Goal: Transaction & Acquisition: Purchase product/service

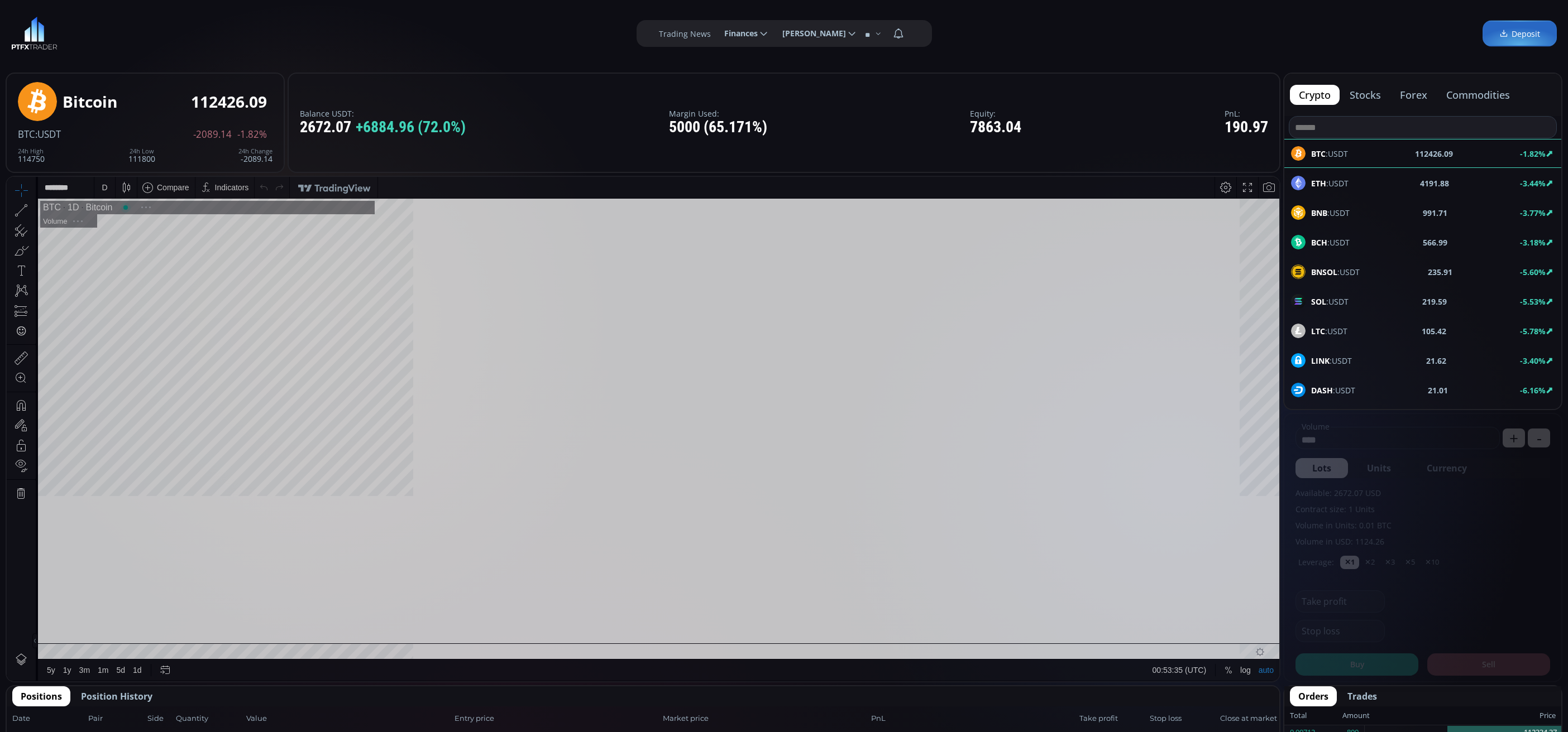
scroll to position [160, 0]
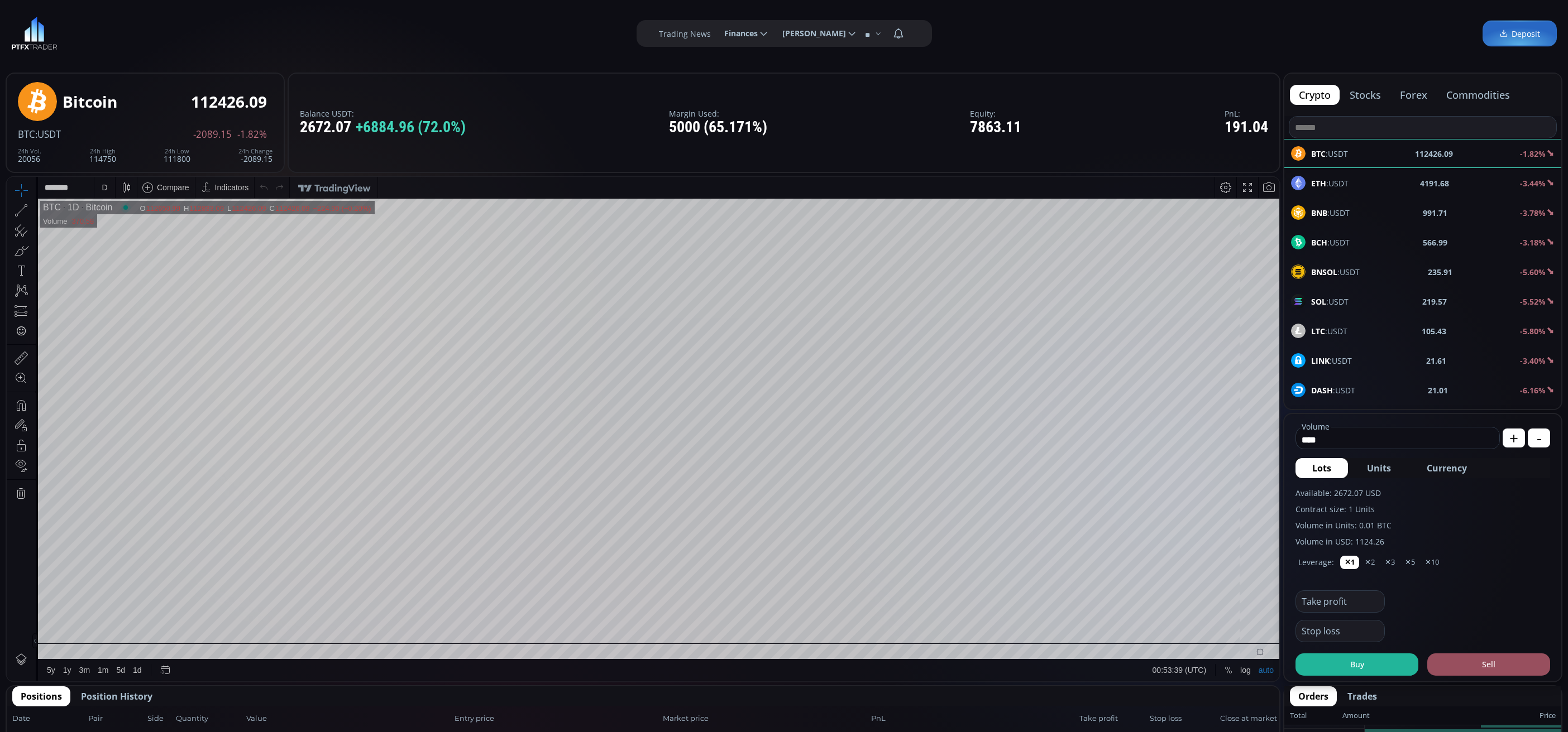
click at [1349, 182] on div "ETH :USDT 4191.68 -3.44%" at bounding box center [1423, 183] width 264 height 14
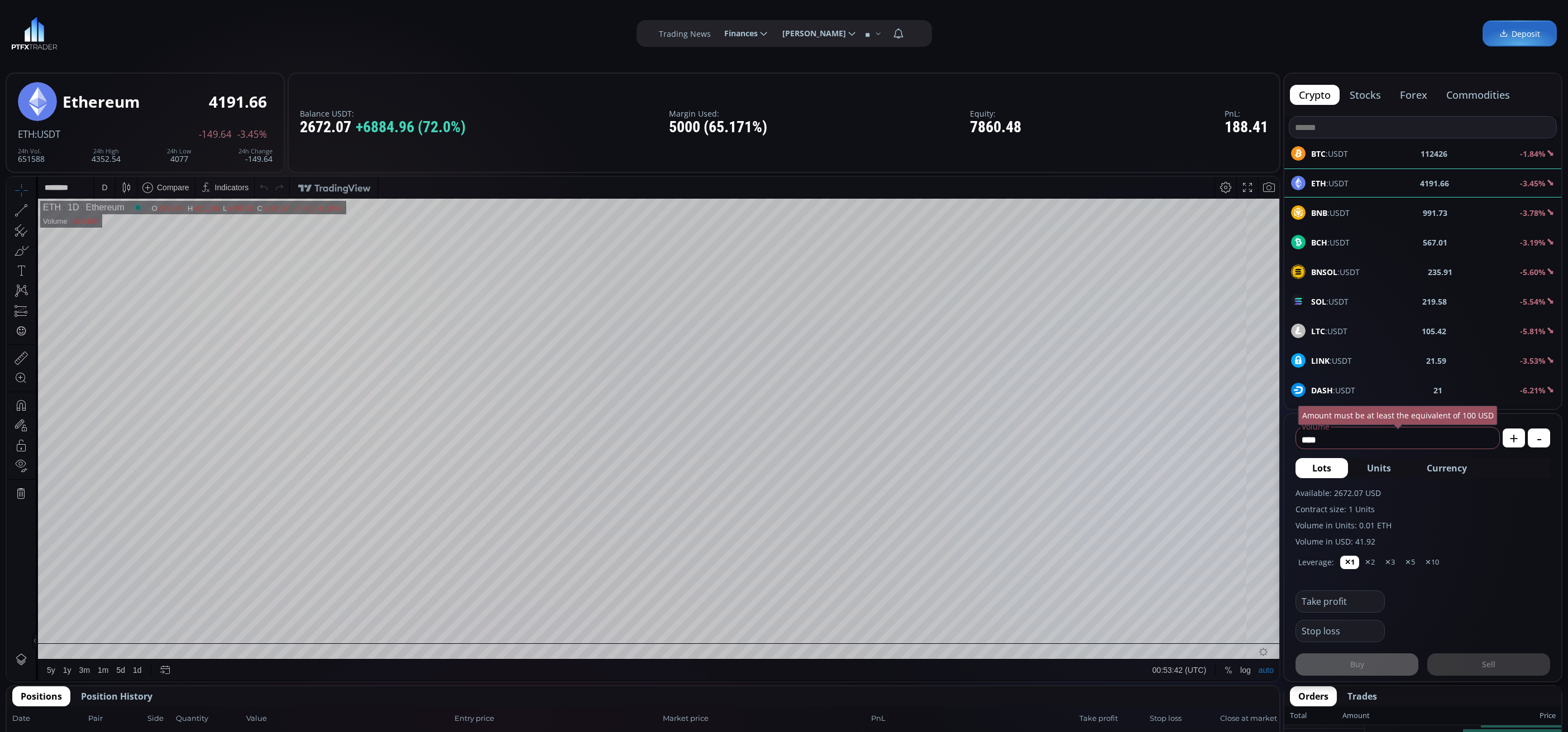
click at [103, 184] on div "D" at bounding box center [104, 188] width 6 height 9
click at [137, 233] on div "1 minute" at bounding box center [133, 228] width 78 height 18
click at [108, 185] on div "1 m" at bounding box center [105, 188] width 11 height 9
click at [127, 244] on div "5 minutes" at bounding box center [118, 246] width 34 height 9
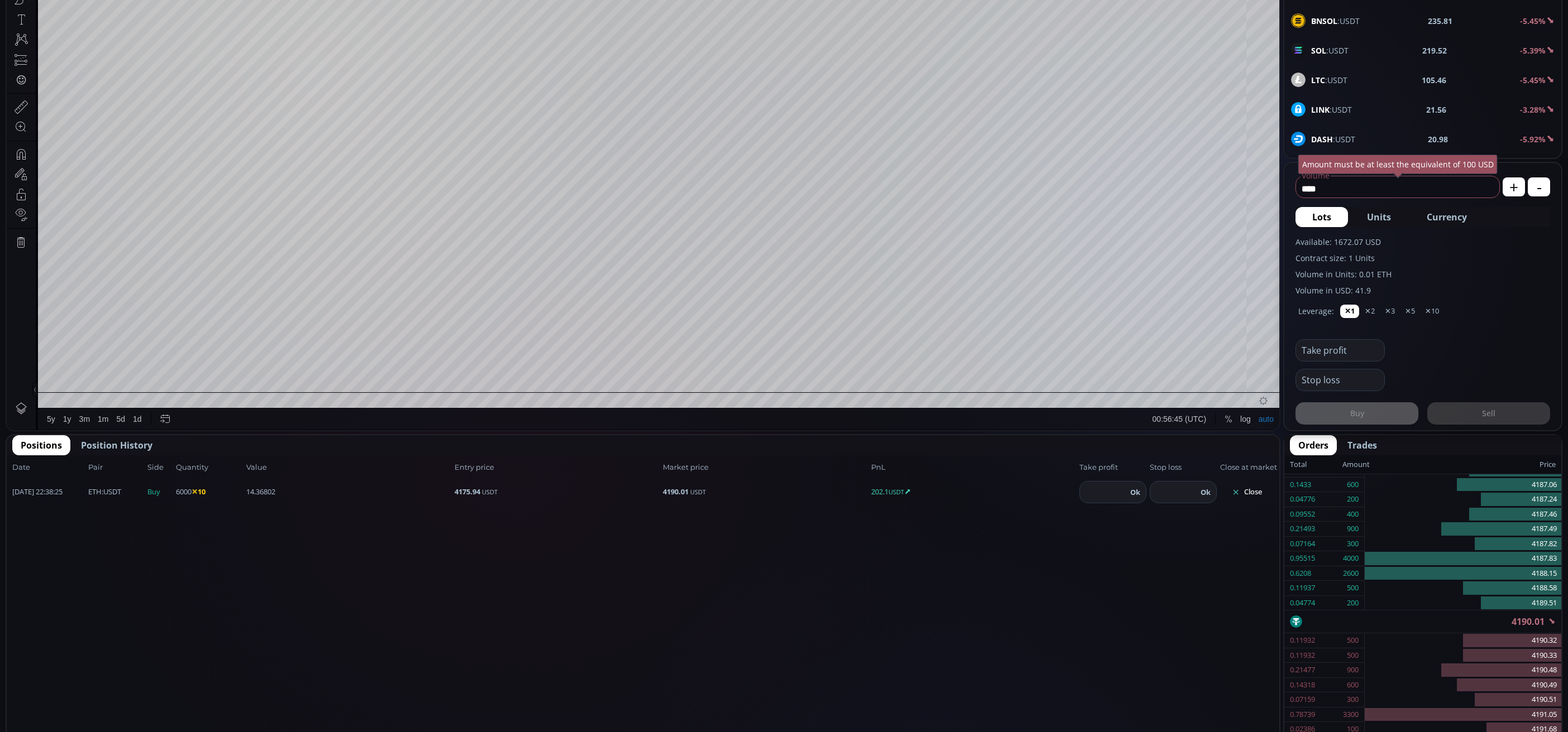
click at [1252, 484] on button "Close" at bounding box center [1247, 492] width 53 height 18
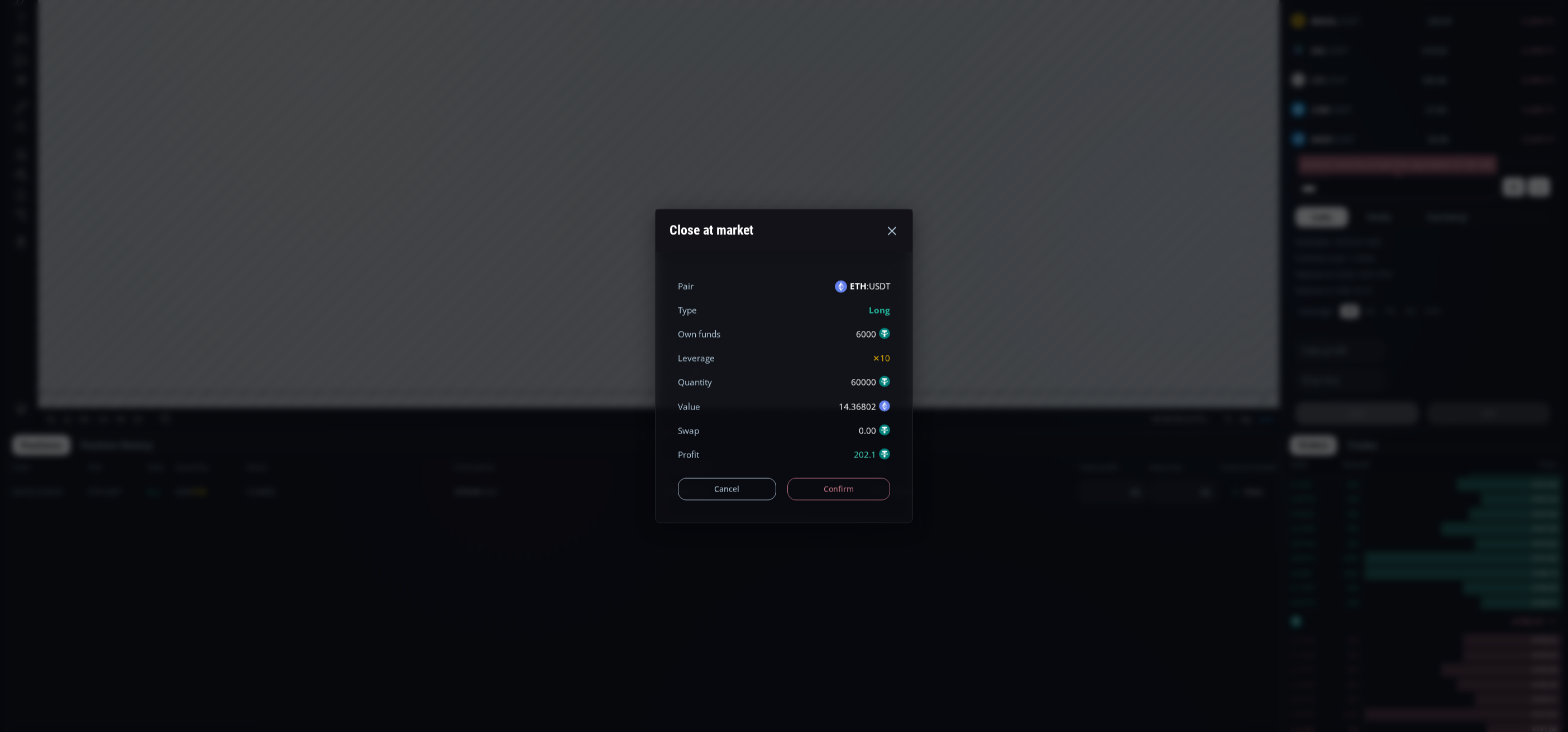
click at [854, 489] on button "Confirm" at bounding box center [839, 489] width 103 height 23
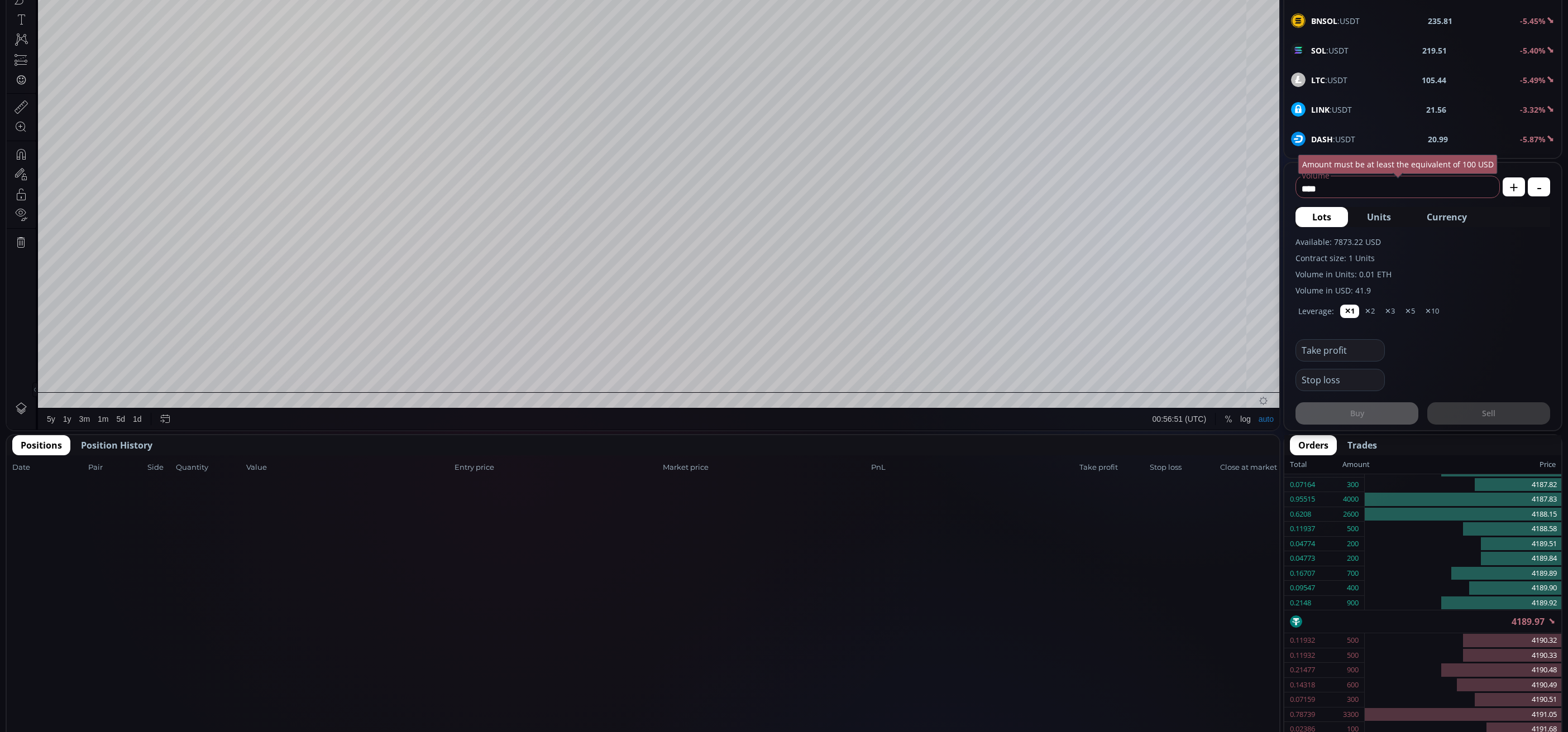
click at [111, 443] on span "Position History" at bounding box center [117, 445] width 72 height 13
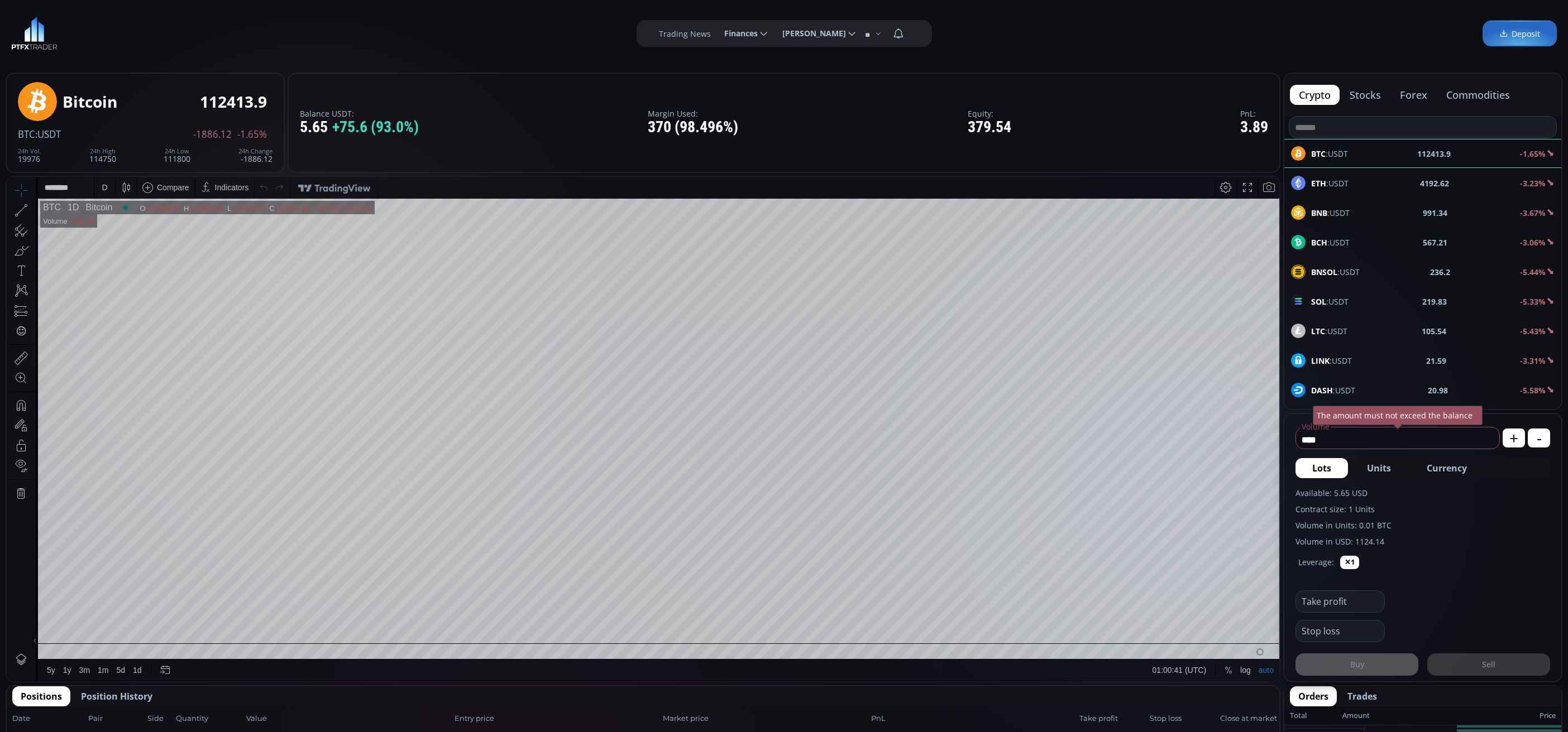
click at [1359, 173] on div "ETH :USDT 4192.62 -3.23%" at bounding box center [1423, 183] width 277 height 29
click at [106, 187] on div "D" at bounding box center [104, 188] width 6 height 9
click at [107, 231] on div "1 minute" at bounding box center [116, 228] width 30 height 9
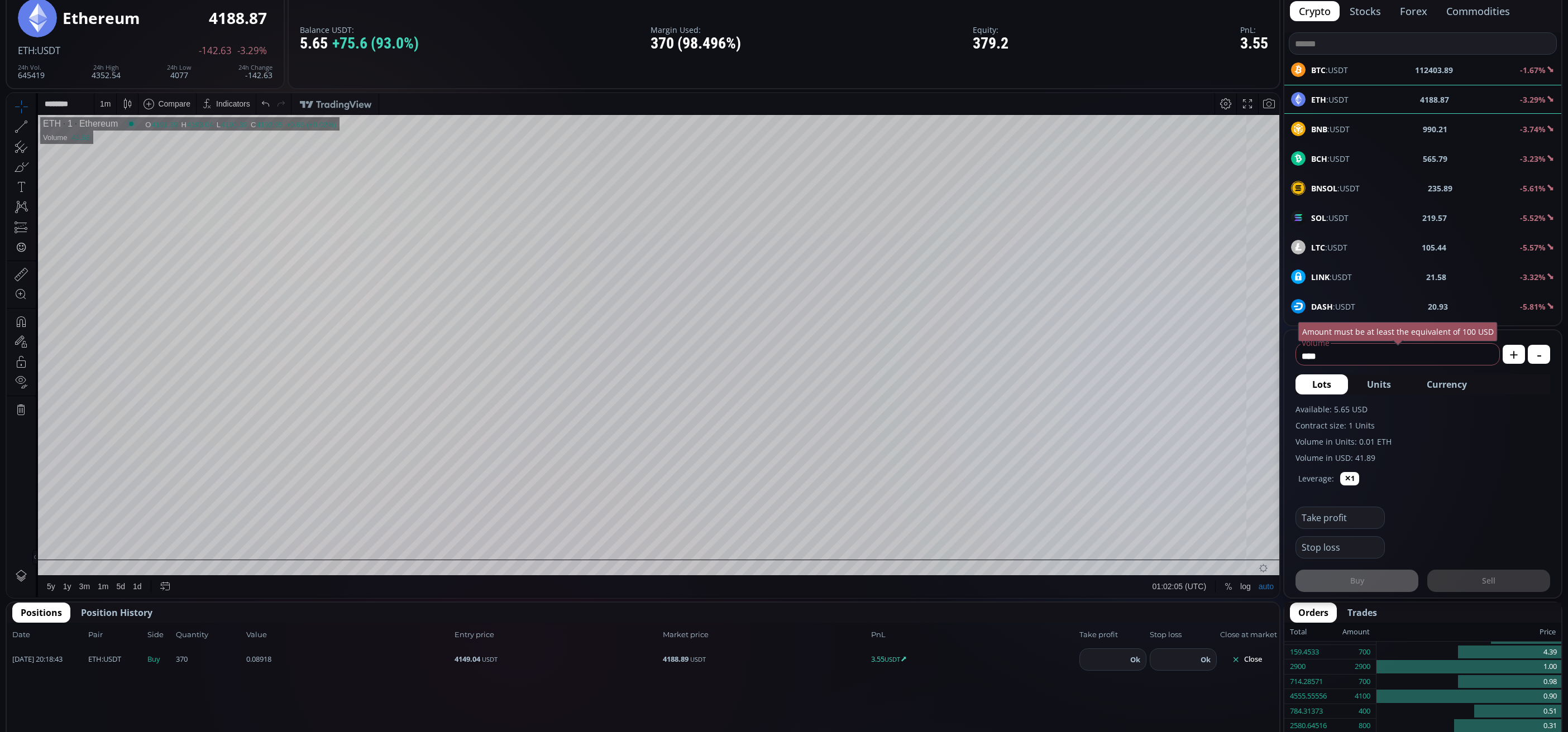
scroll to position [335, 0]
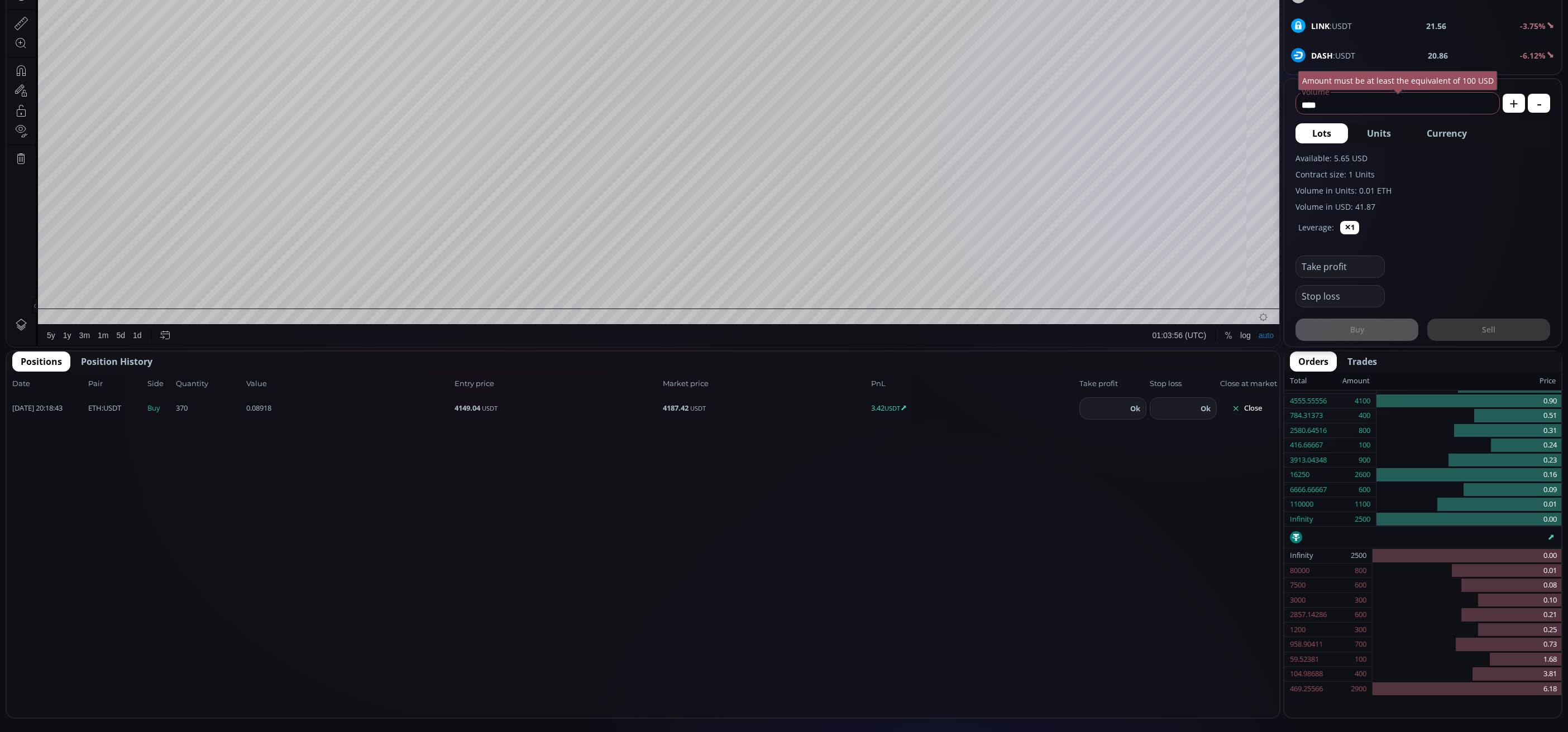
click at [1244, 399] on button "Close" at bounding box center [1247, 408] width 53 height 18
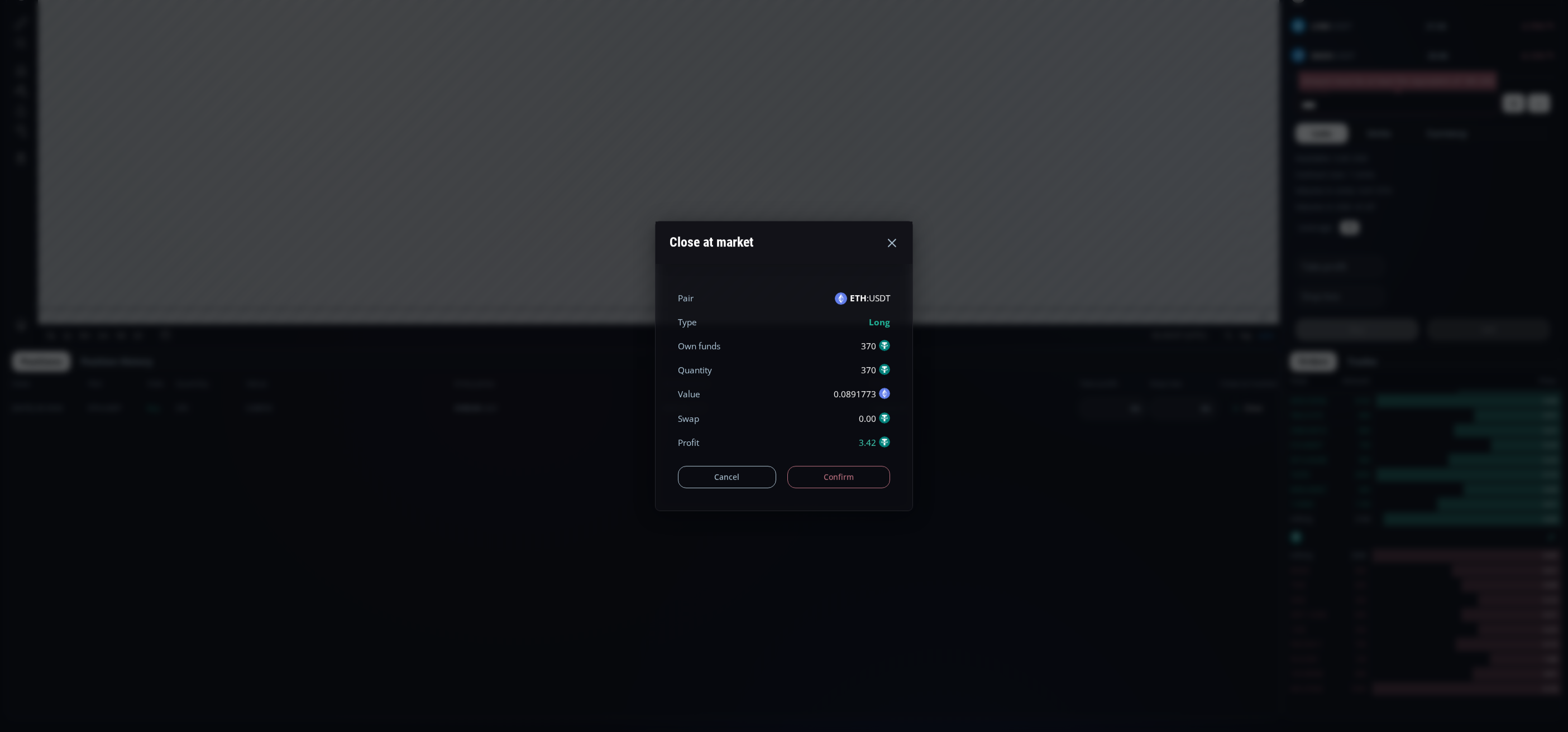
click at [870, 479] on button "Confirm" at bounding box center [839, 477] width 103 height 23
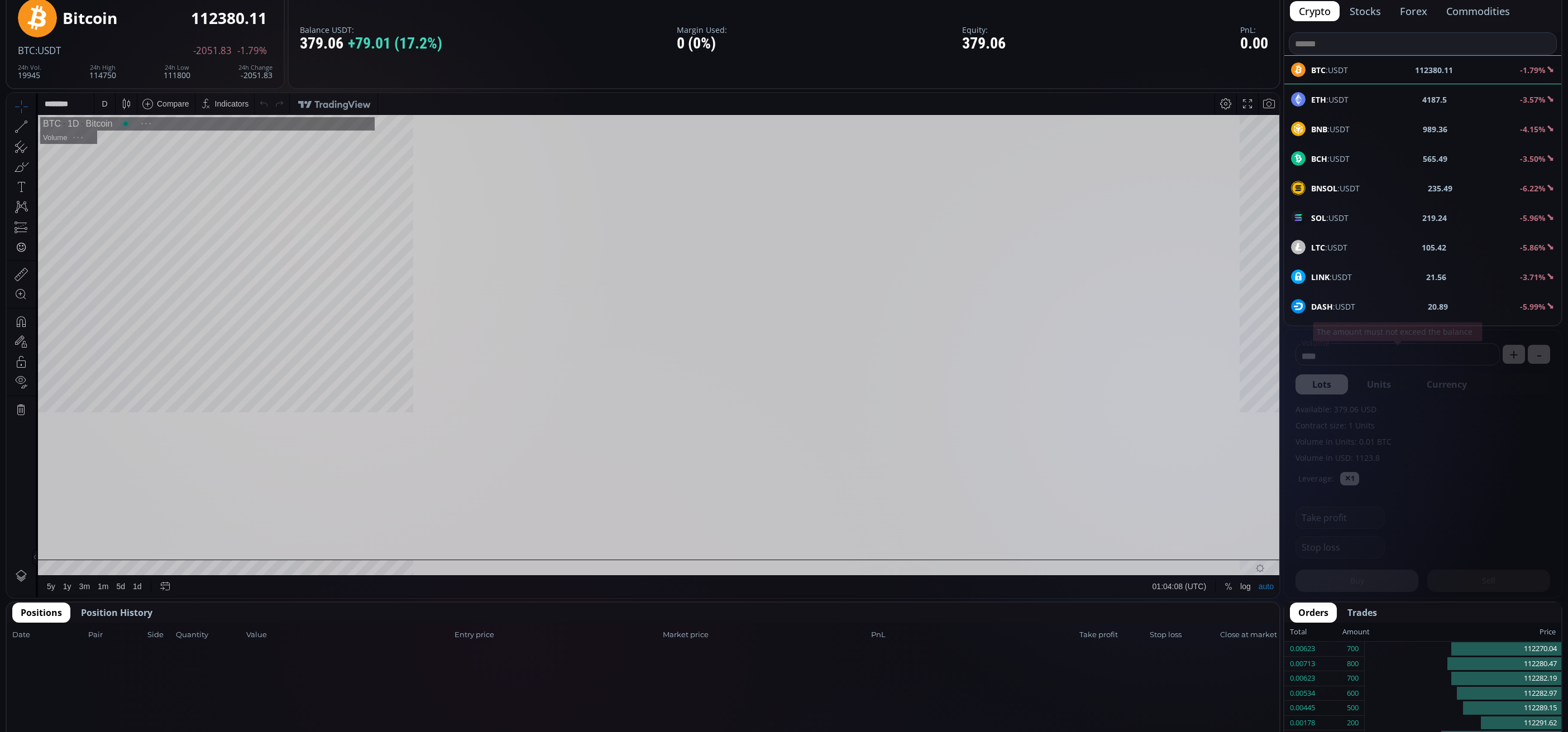
scroll to position [160, 0]
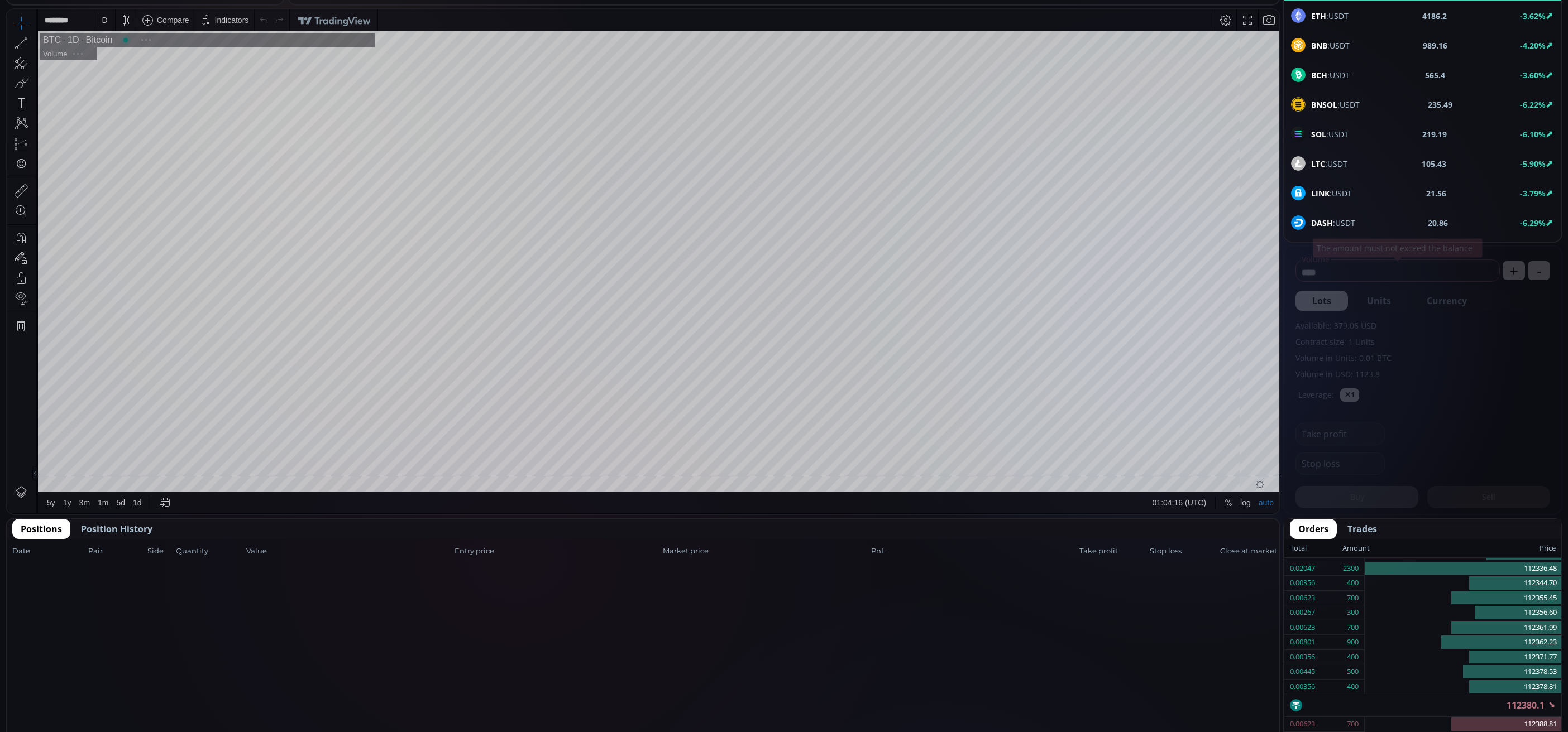
scroll to position [251, 0]
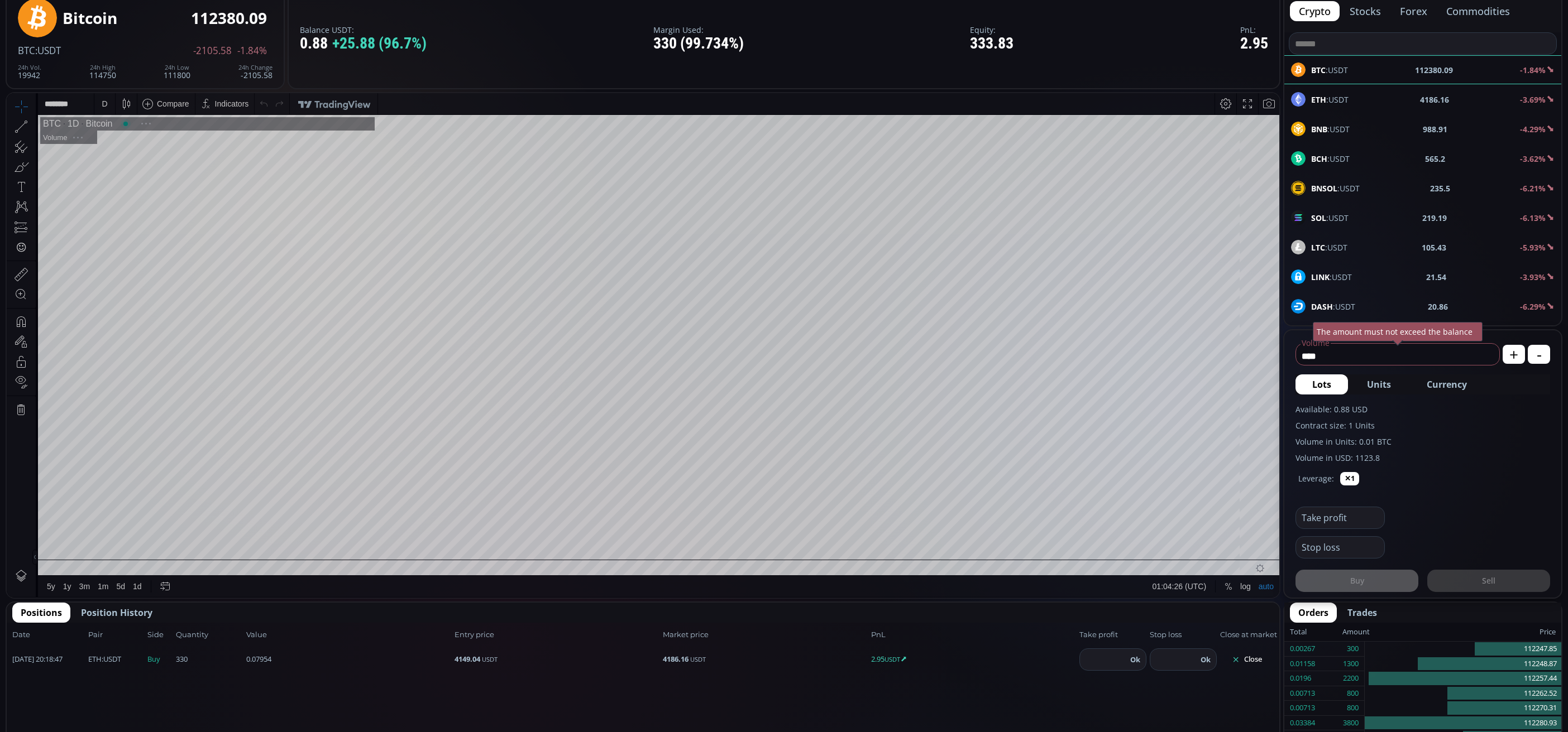
scroll to position [160, 0]
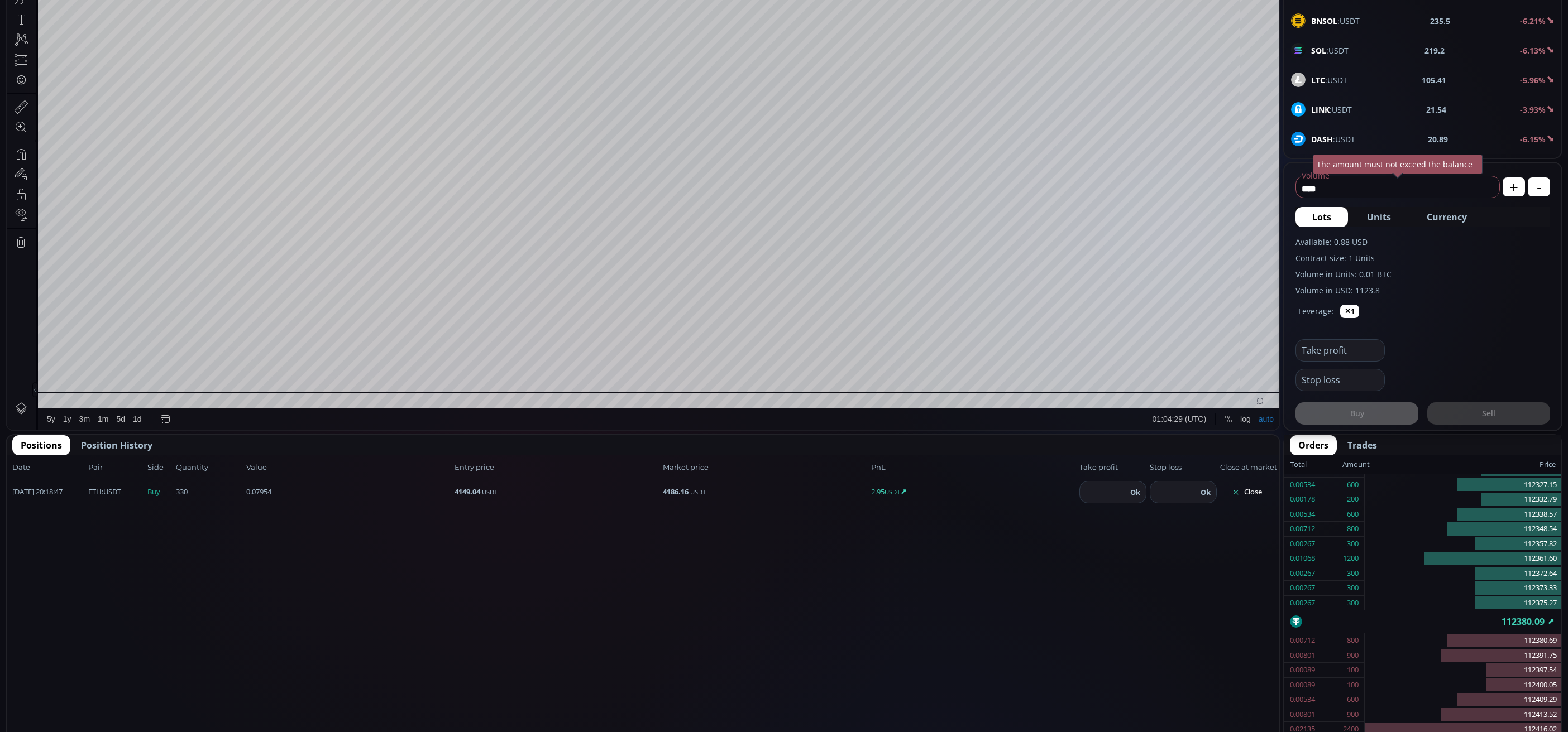
click at [1260, 489] on button "Close" at bounding box center [1247, 492] width 53 height 18
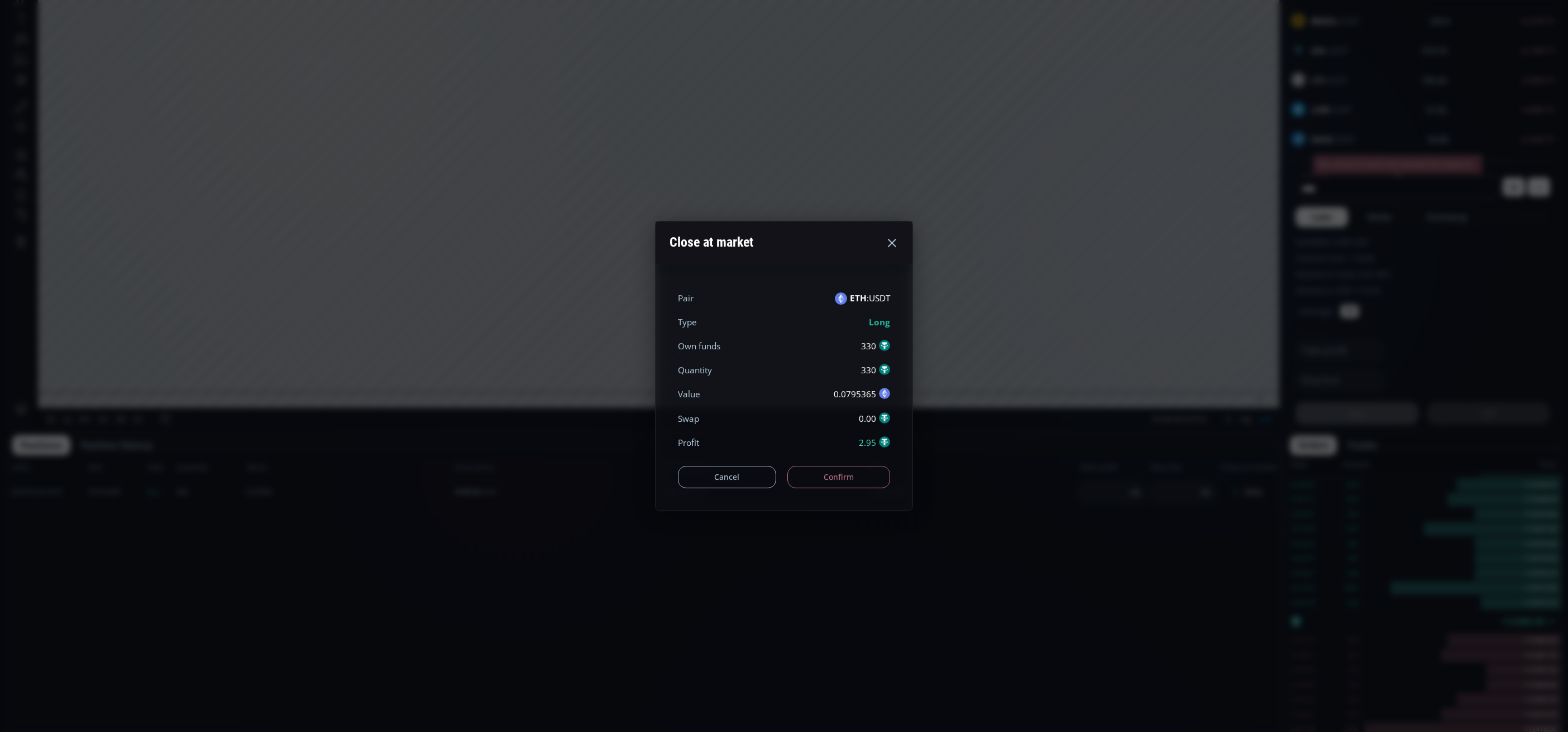
click at [823, 469] on button "Confirm" at bounding box center [839, 477] width 103 height 23
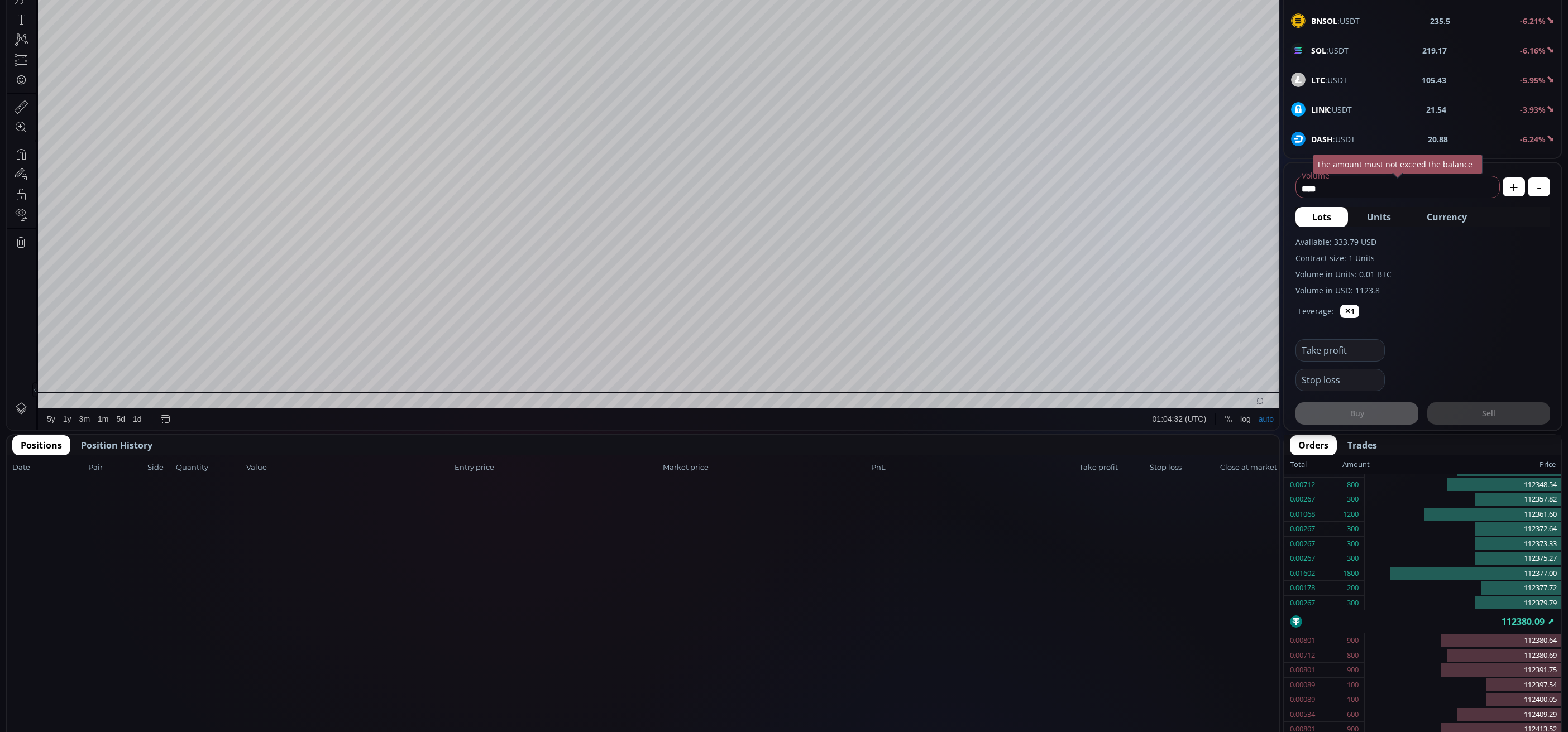
click at [121, 447] on span "Position History" at bounding box center [117, 445] width 72 height 13
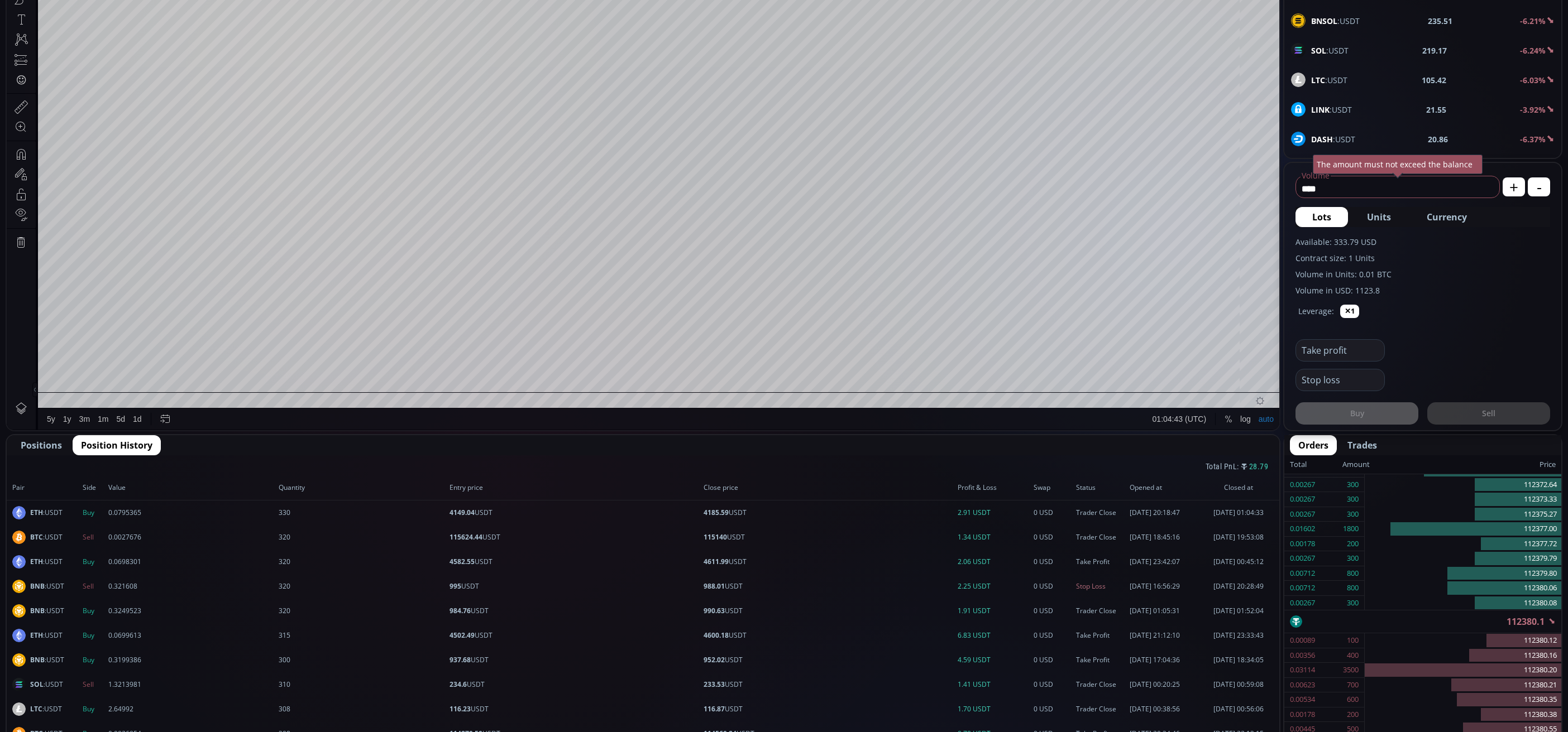
scroll to position [0, 0]
